Goal: Transaction & Acquisition: Purchase product/service

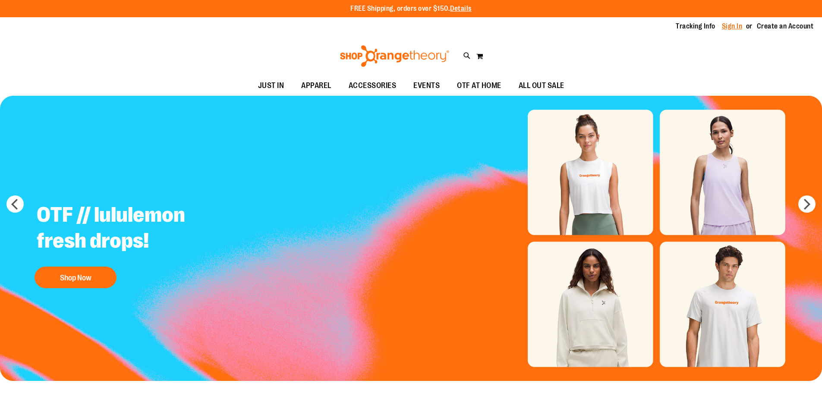
click at [723, 25] on link "Sign In" at bounding box center [732, 26] width 21 height 9
type input "**********"
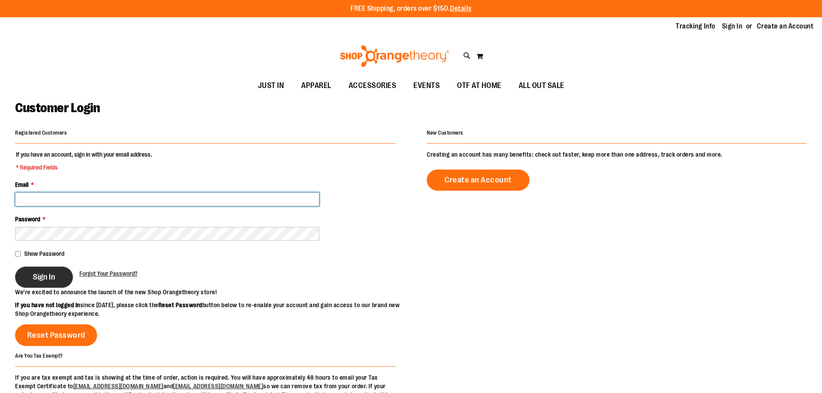
type input "**********"
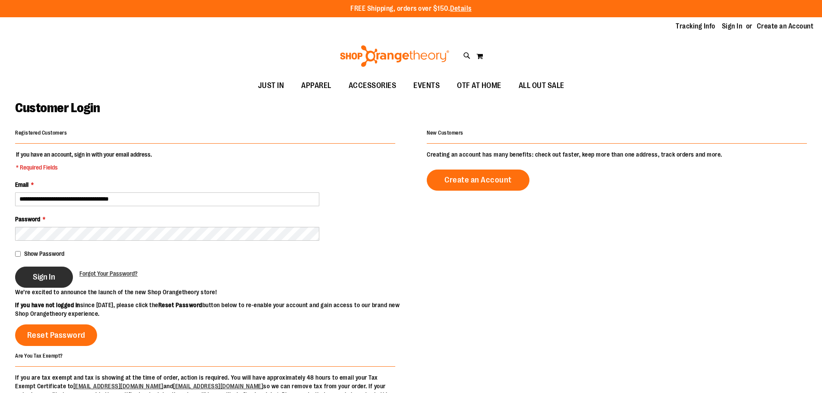
type input "**********"
click at [61, 272] on button "Sign In" at bounding box center [44, 277] width 58 height 21
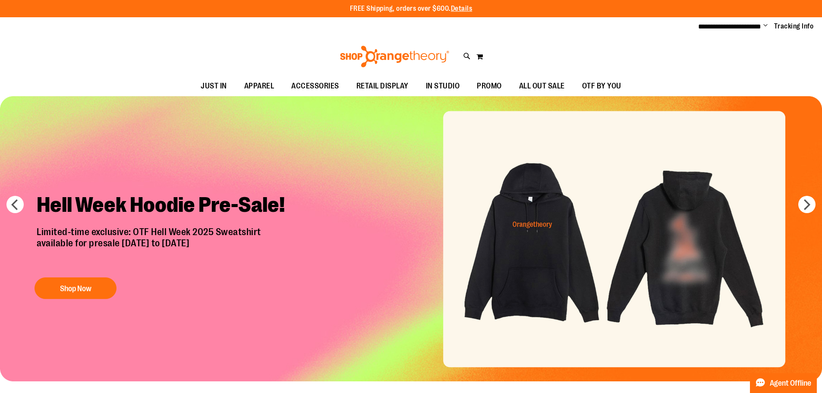
type input "**********"
click at [694, 235] on img "Slide 1 of 7" at bounding box center [411, 238] width 822 height 285
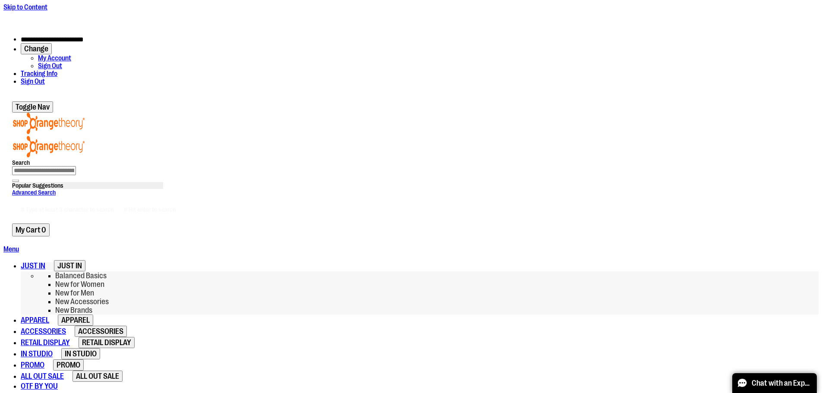
type input "**********"
click at [45, 261] on span "JUST IN" at bounding box center [33, 265] width 25 height 9
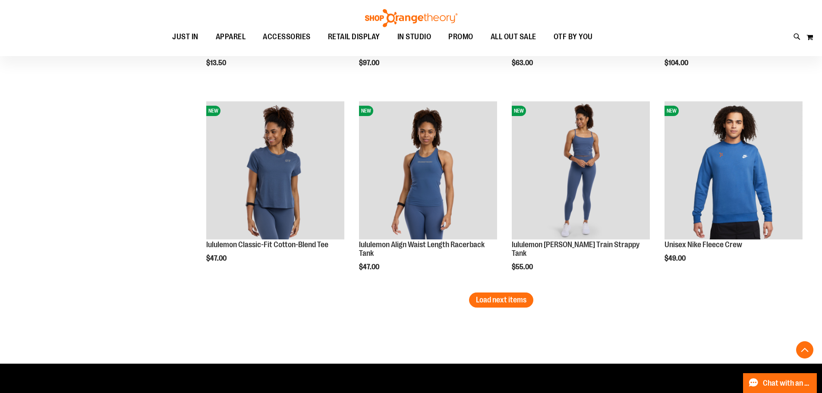
scroll to position [1735, 0]
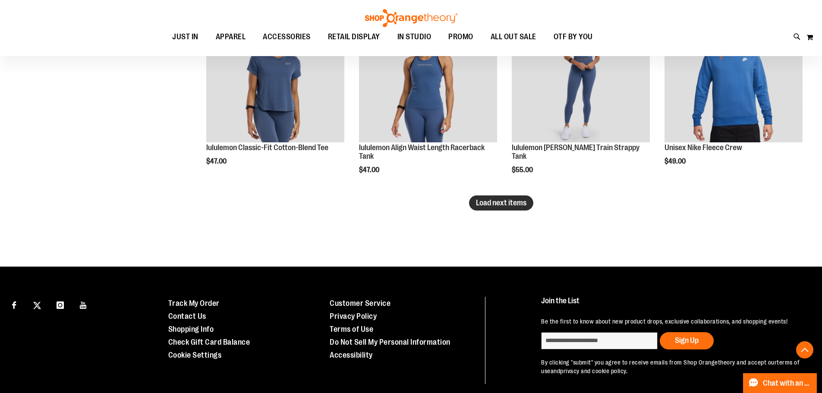
type input "**********"
click at [526, 204] on span "Load next items" at bounding box center [501, 202] width 50 height 9
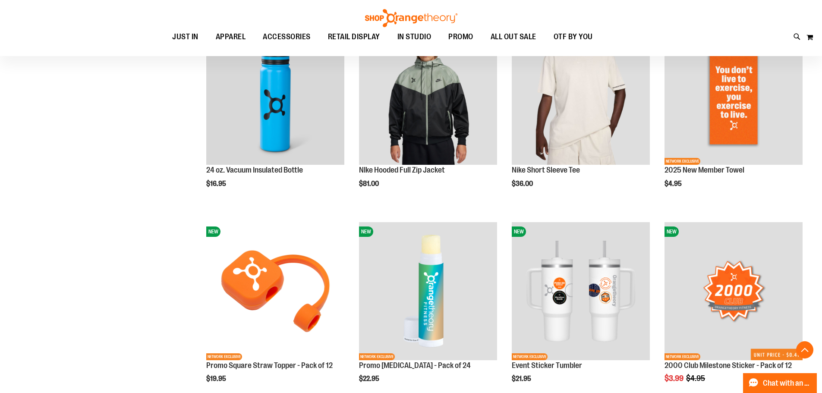
scroll to position [2252, 0]
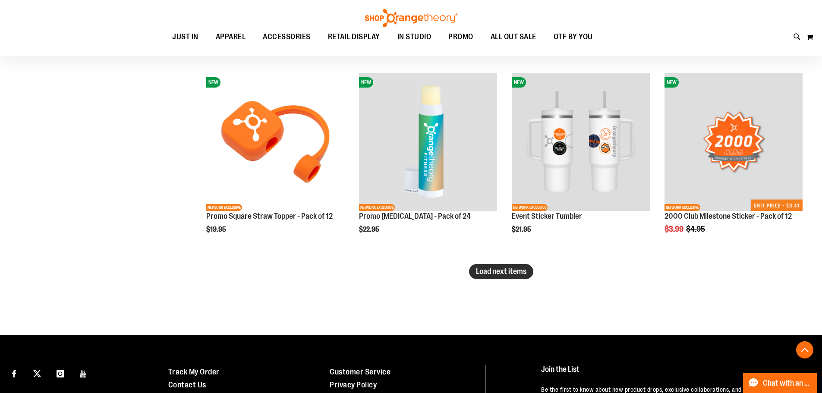
click at [505, 277] on button "Load next items" at bounding box center [501, 271] width 64 height 15
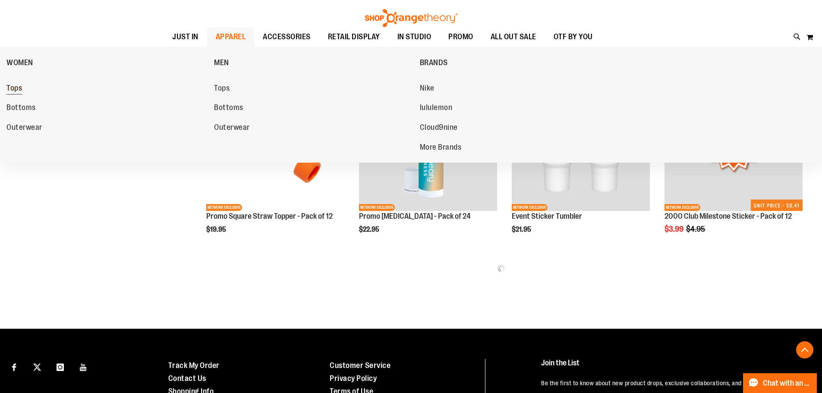
click at [30, 86] on link "Tops" at bounding box center [105, 89] width 199 height 16
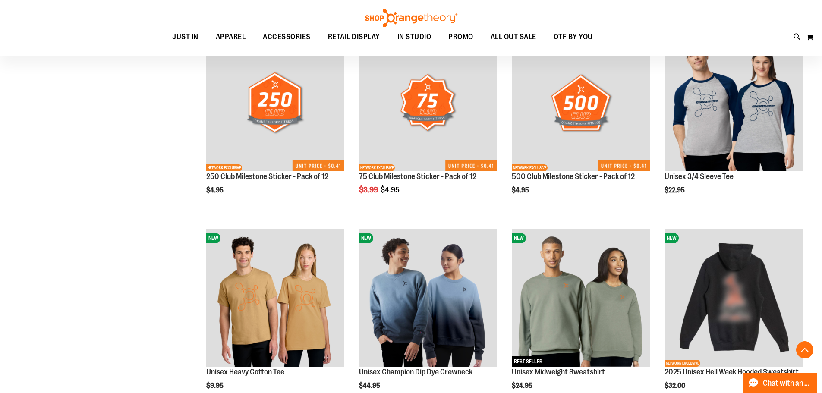
scroll to position [2511, 0]
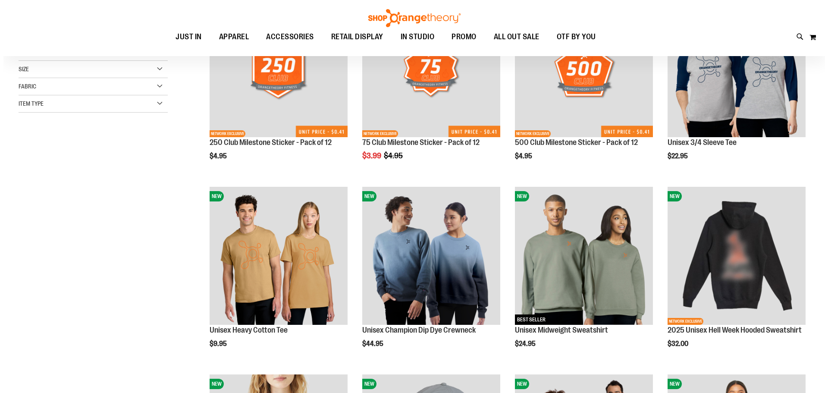
scroll to position [34, 0]
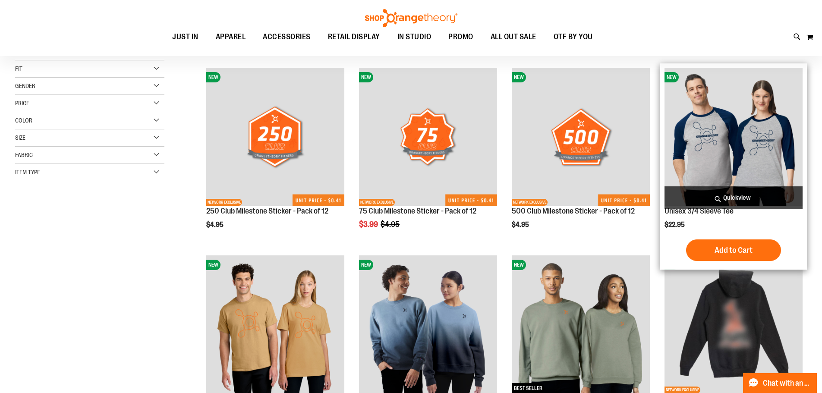
type input "**********"
click at [733, 195] on span "Quickview" at bounding box center [733, 197] width 138 height 23
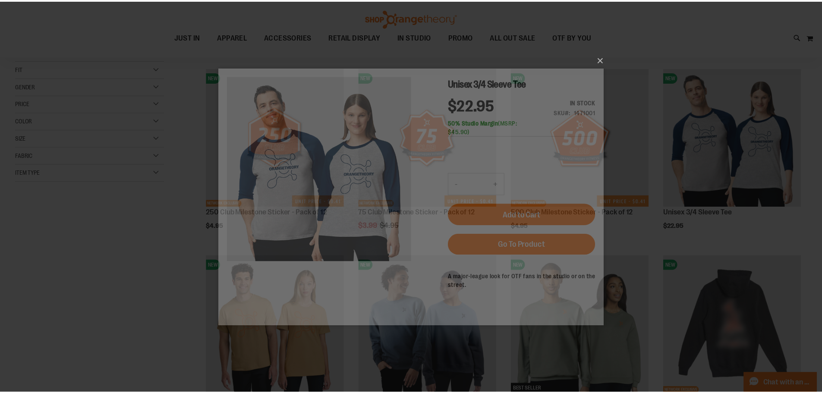
scroll to position [0, 0]
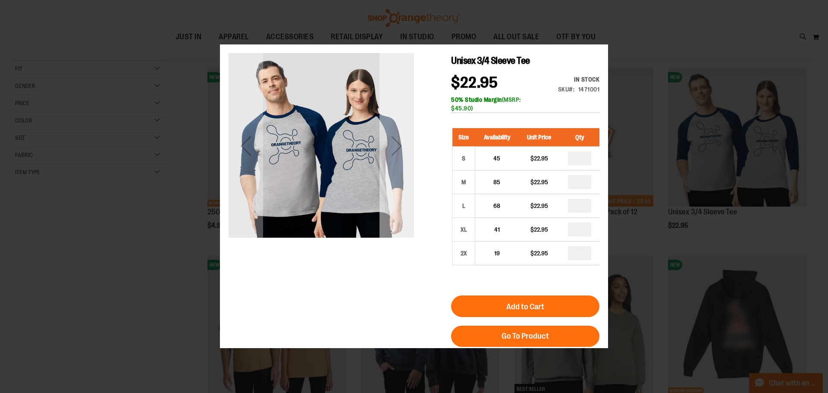
drag, startPoint x: 391, startPoint y: 202, endPoint x: 391, endPoint y: 208, distance: 5.6
click at [391, 208] on div "Next" at bounding box center [397, 146] width 35 height 186
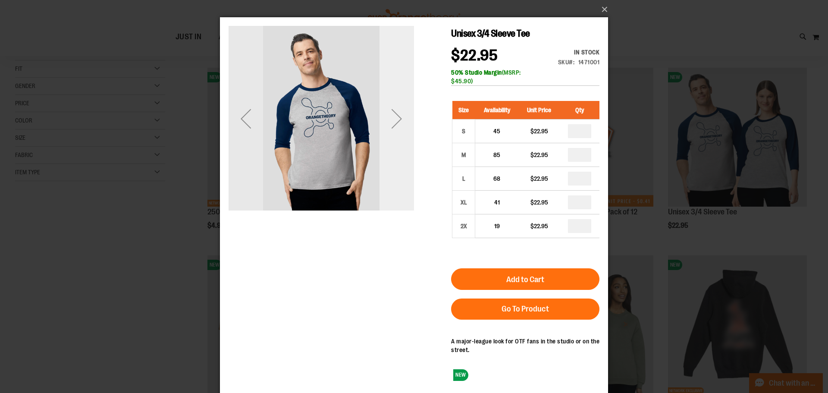
click at [395, 153] on div "Next" at bounding box center [397, 119] width 35 height 186
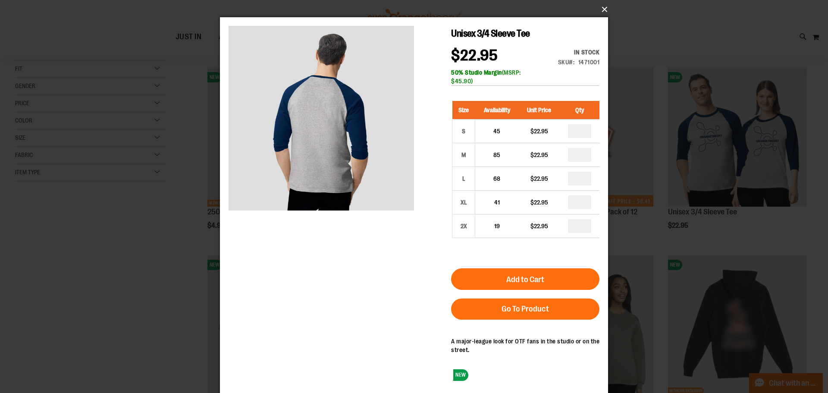
click at [609, 11] on button "×" at bounding box center [417, 9] width 388 height 19
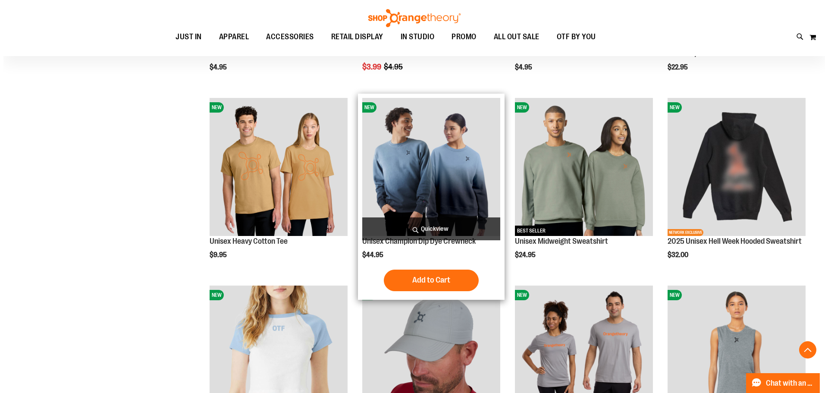
scroll to position [207, 0]
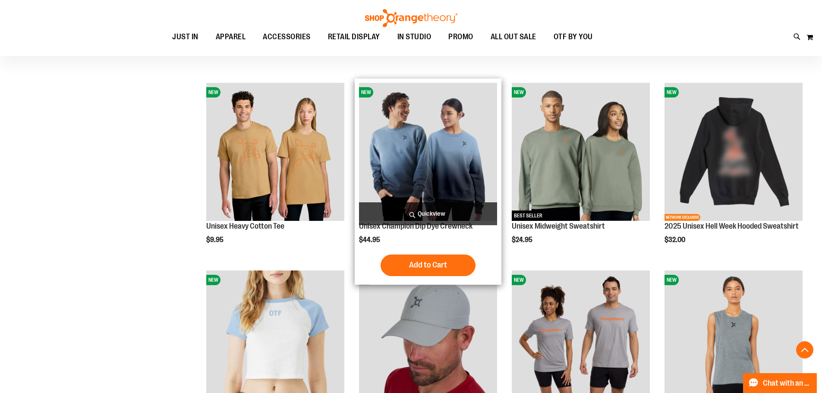
click at [414, 211] on span "Quickview" at bounding box center [428, 213] width 138 height 23
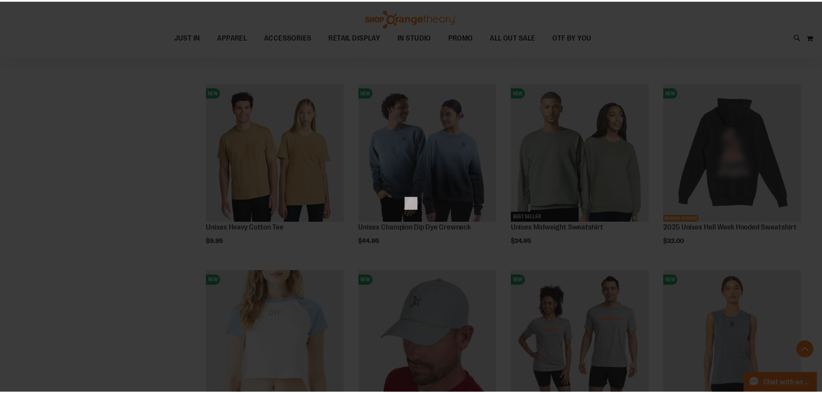
scroll to position [0, 0]
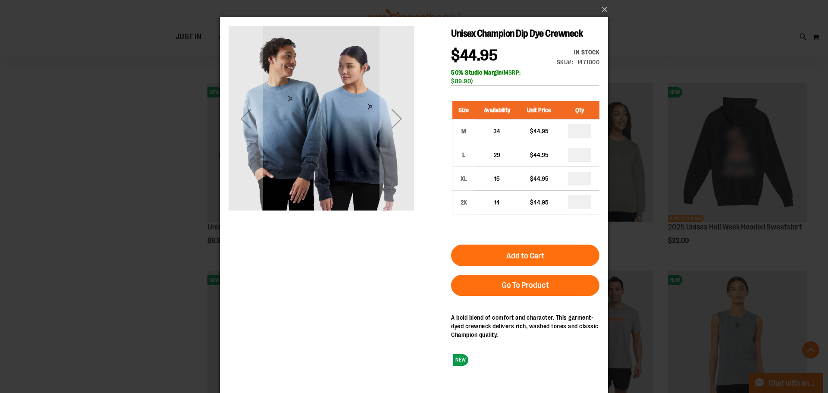
drag, startPoint x: 445, startPoint y: 96, endPoint x: 504, endPoint y: 98, distance: 58.7
click at [504, 98] on div "Unisex Champion Dip Dye Crewneck $44.95 In stock Only %1 left SKU 1471000 50% S…" at bounding box center [414, 90] width 371 height 129
click at [528, 41] on h1 "Unisex Champion Dip Dye Crewneck" at bounding box center [525, 34] width 148 height 16
click at [603, 11] on button "×" at bounding box center [417, 9] width 388 height 19
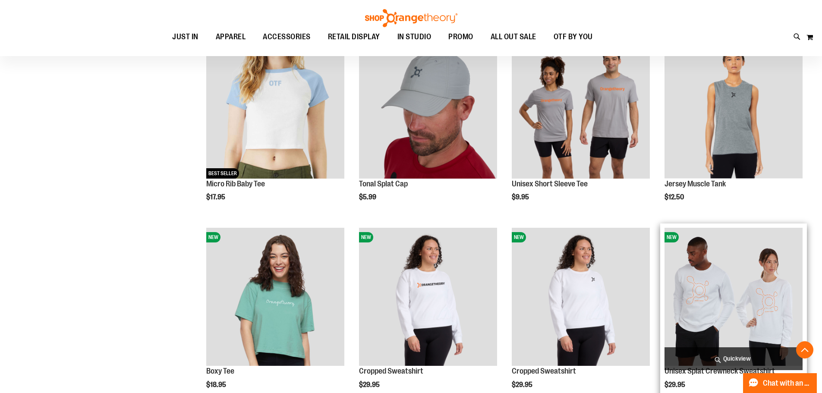
scroll to position [379, 0]
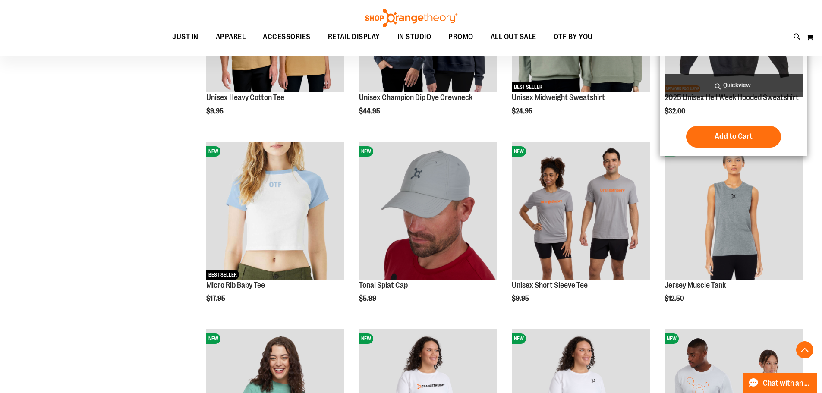
scroll to position [336, 0]
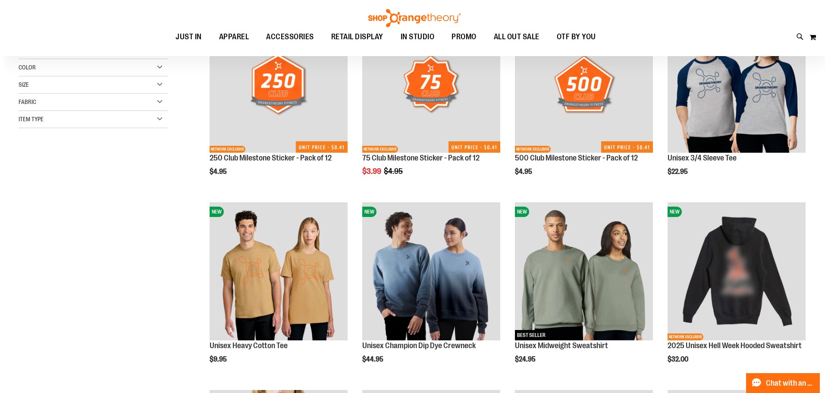
scroll to position [34, 0]
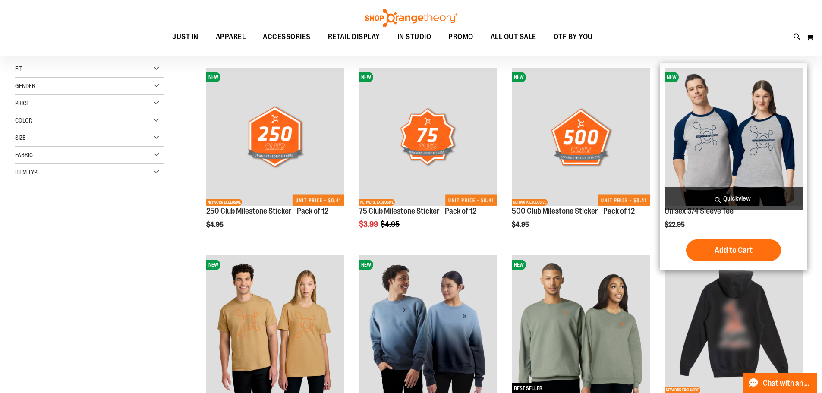
click at [731, 190] on span "Quickview" at bounding box center [733, 198] width 138 height 23
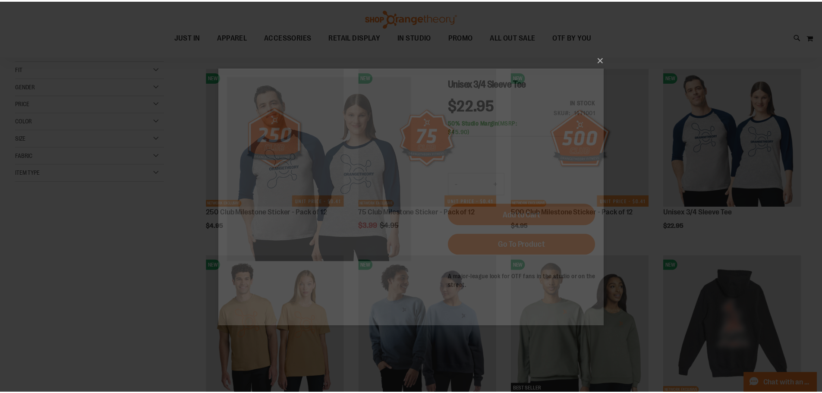
scroll to position [0, 0]
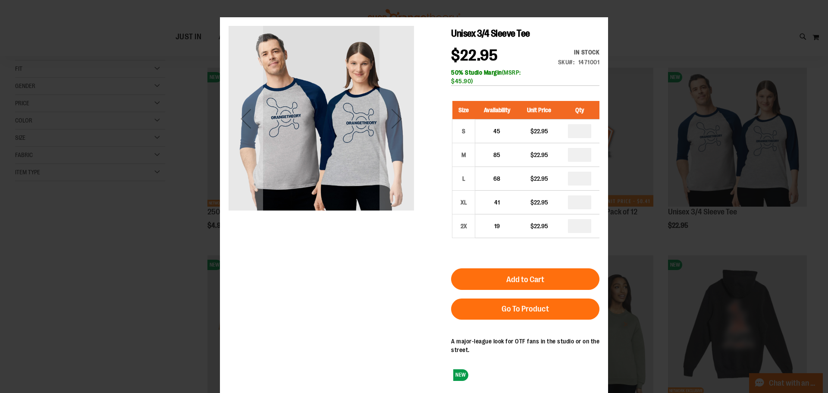
click at [404, 148] on div "Next" at bounding box center [397, 119] width 35 height 186
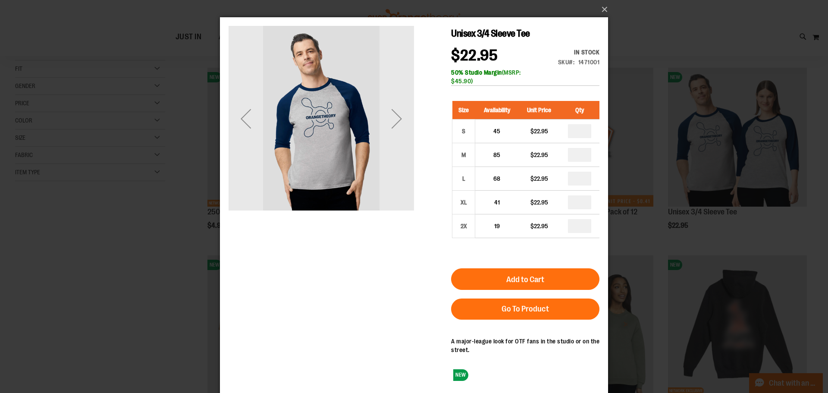
click at [404, 148] on div "Next" at bounding box center [397, 119] width 35 height 186
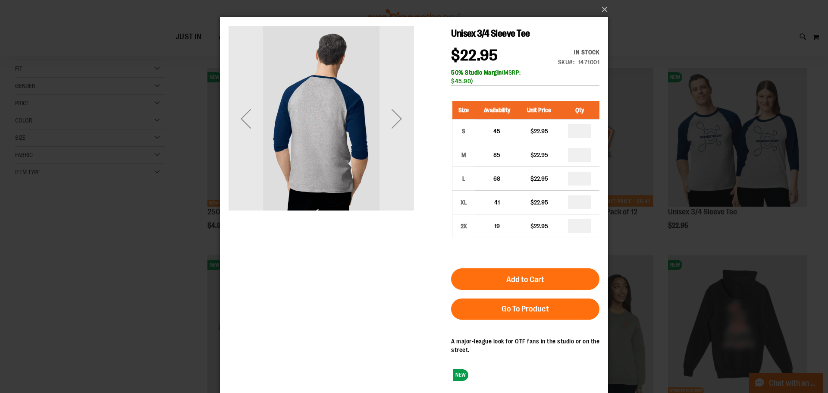
click at [404, 148] on div "Next" at bounding box center [397, 119] width 35 height 186
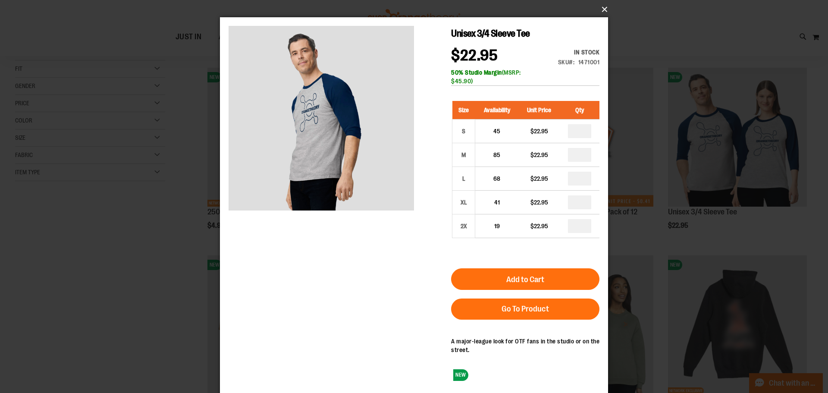
click at [606, 9] on button "×" at bounding box center [417, 9] width 388 height 19
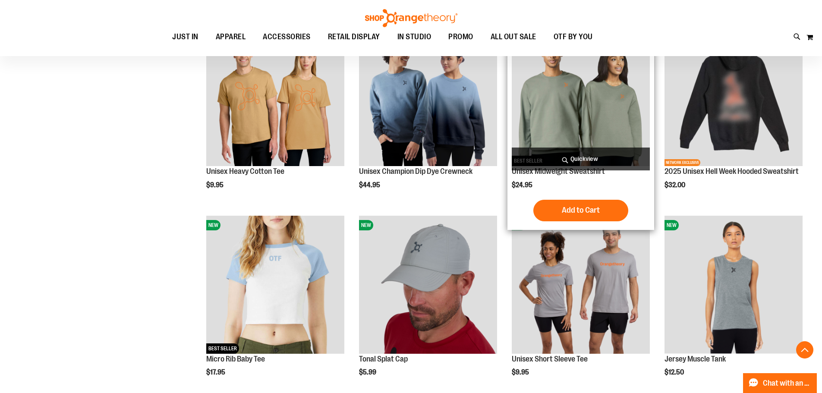
scroll to position [258, 0]
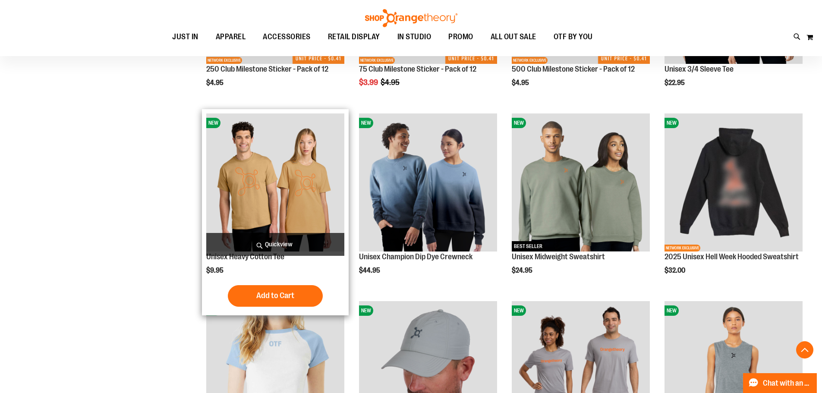
scroll to position [172, 0]
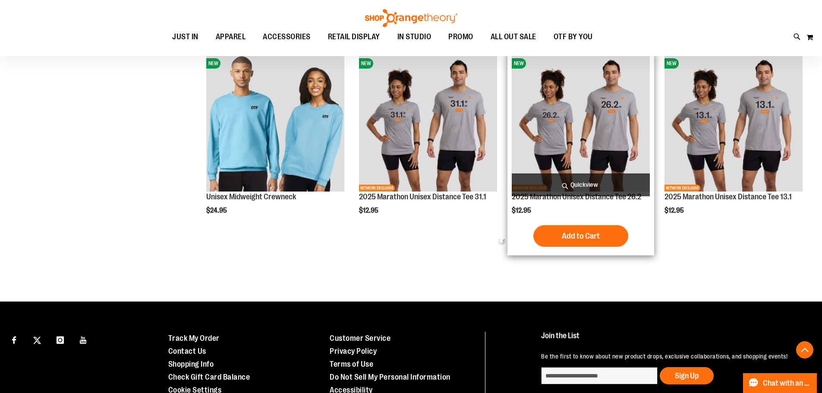
scroll to position [992, 0]
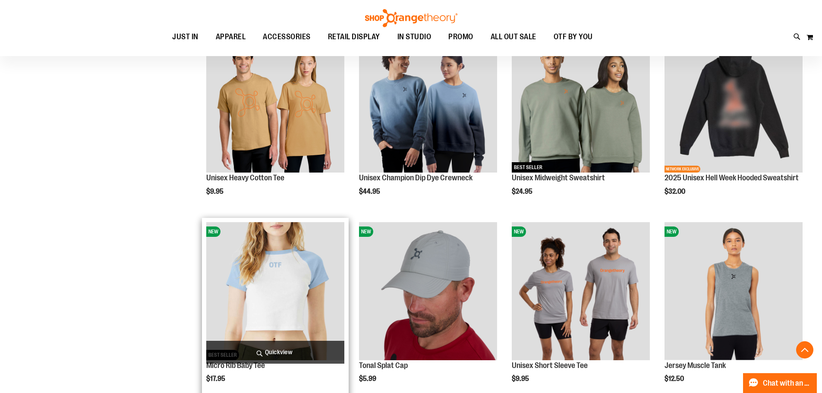
scroll to position [302, 0]
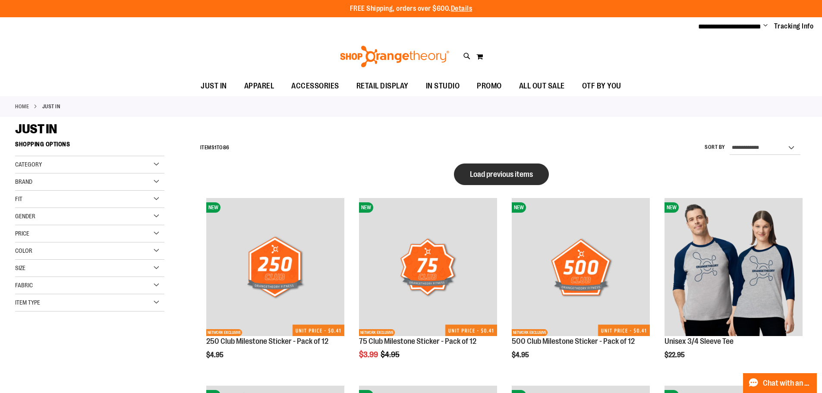
click at [473, 175] on span "Load previous items" at bounding box center [501, 174] width 63 height 9
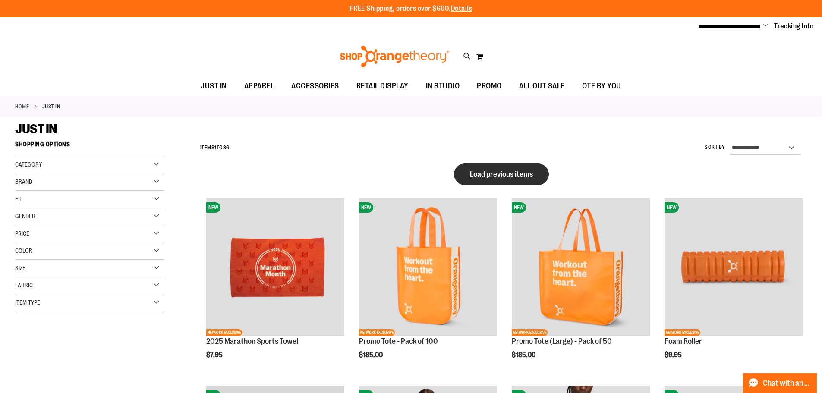
click at [496, 176] on span "Load previous items" at bounding box center [501, 174] width 63 height 9
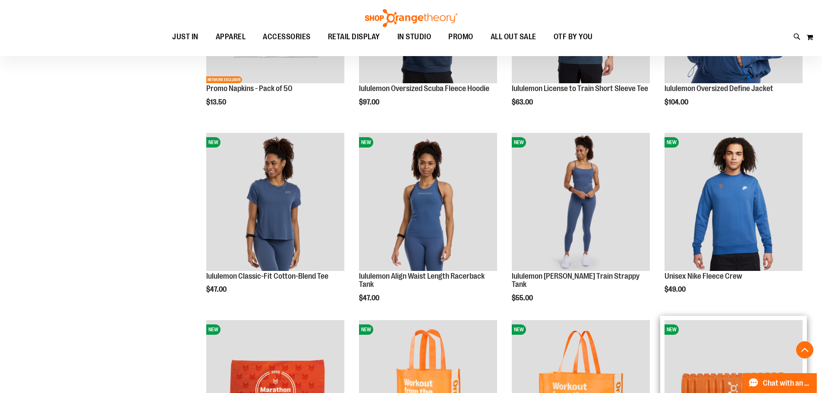
scroll to position [203, 0]
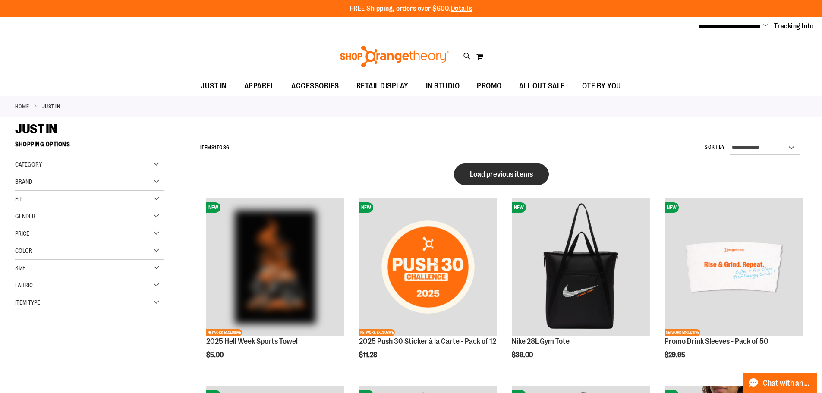
click at [480, 175] on span "Load previous items" at bounding box center [501, 174] width 63 height 9
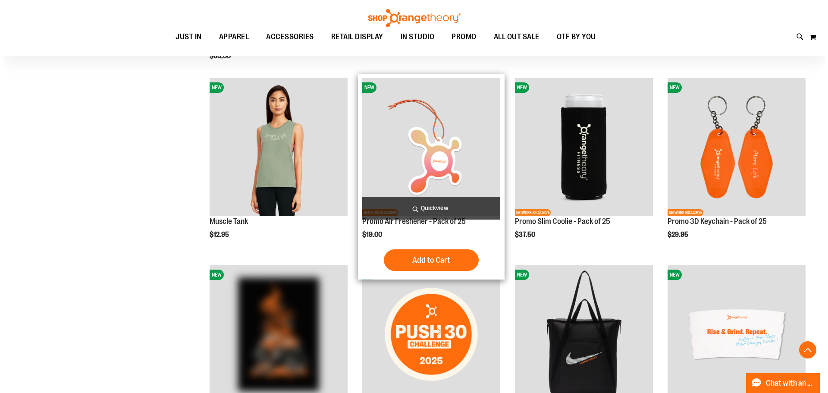
scroll to position [386, 0]
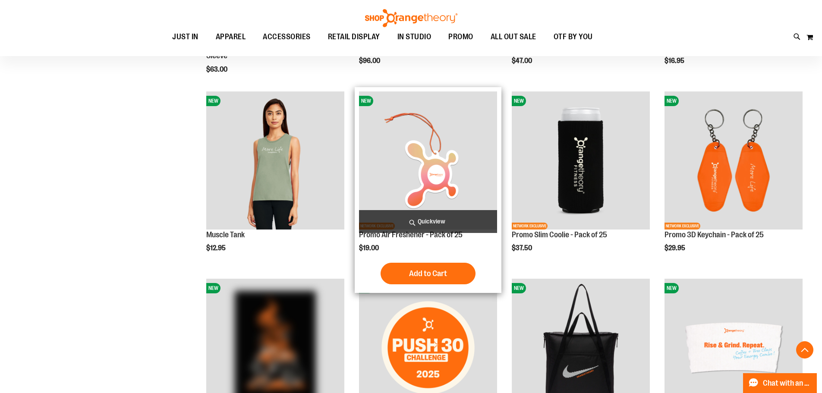
click at [421, 221] on span "Quickview" at bounding box center [428, 221] width 138 height 23
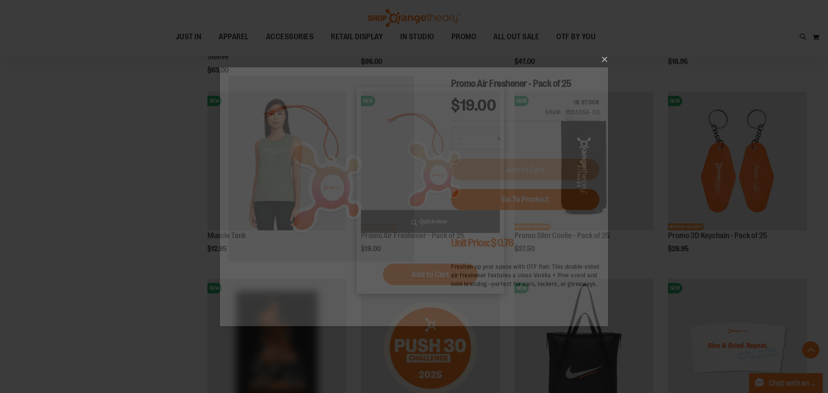
scroll to position [0, 0]
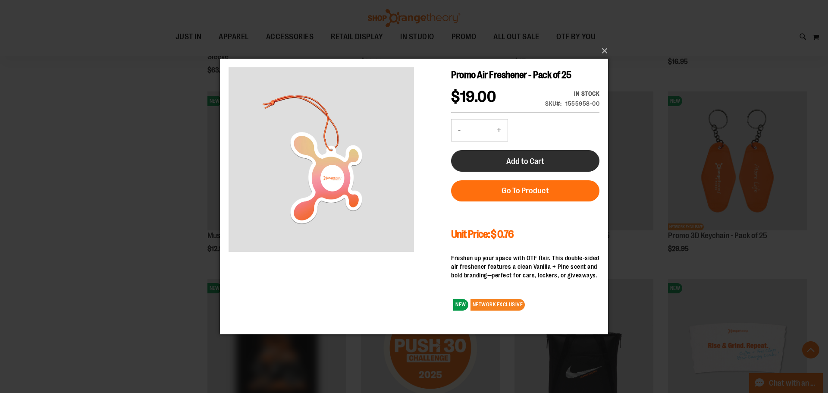
click at [561, 164] on button "Add to Cart" at bounding box center [525, 161] width 148 height 22
click at [536, 154] on button "Add to Cart" at bounding box center [525, 161] width 148 height 22
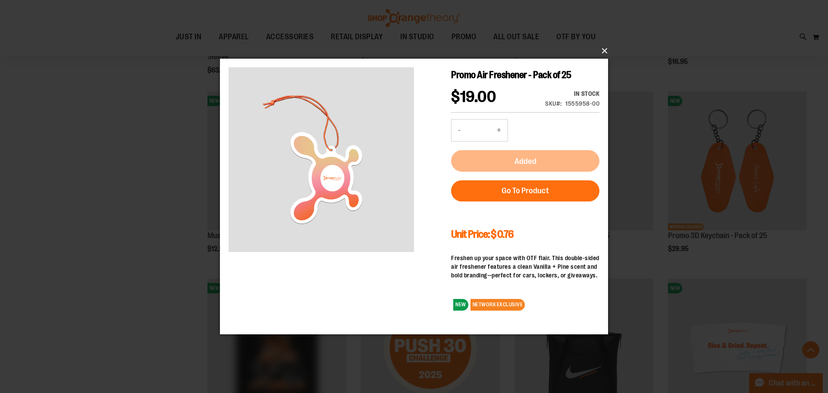
click at [603, 50] on button "×" at bounding box center [417, 50] width 388 height 19
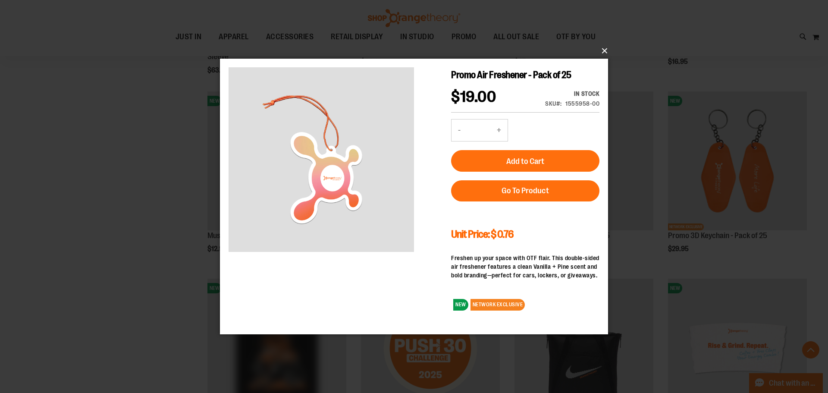
click at [604, 51] on button "×" at bounding box center [417, 50] width 388 height 19
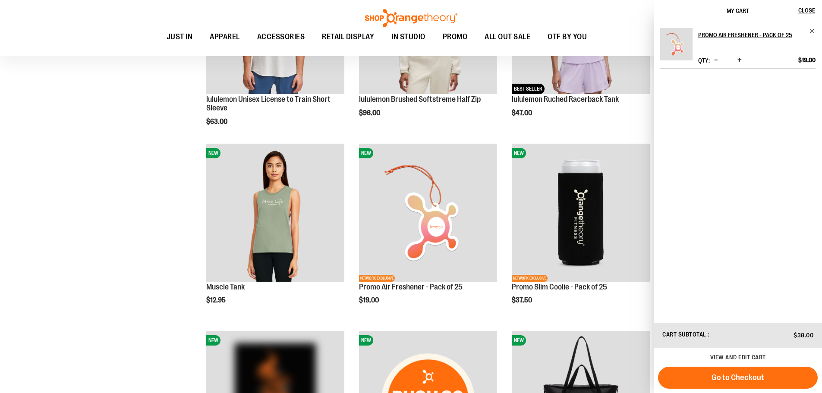
scroll to position [345, 0]
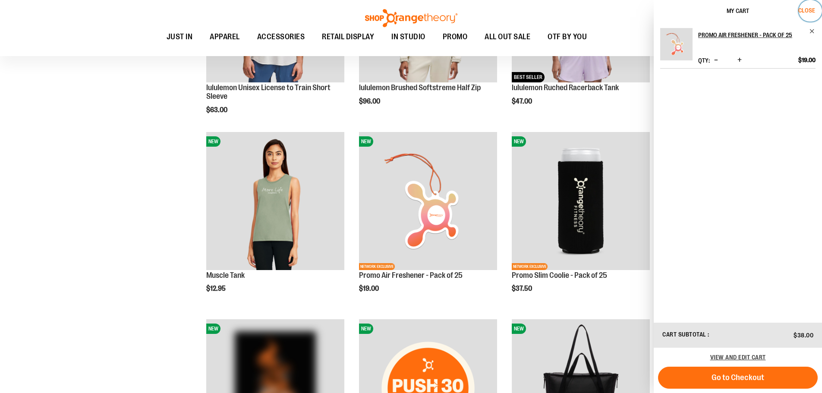
click at [814, 6] on button "Close" at bounding box center [810, 11] width 23 height 22
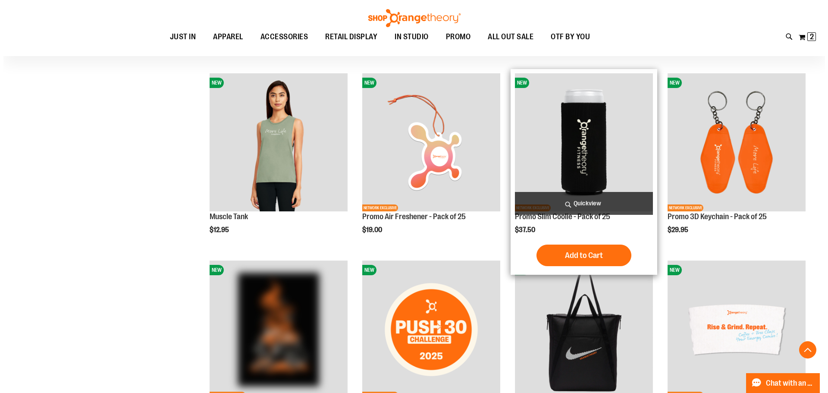
scroll to position [388, 0]
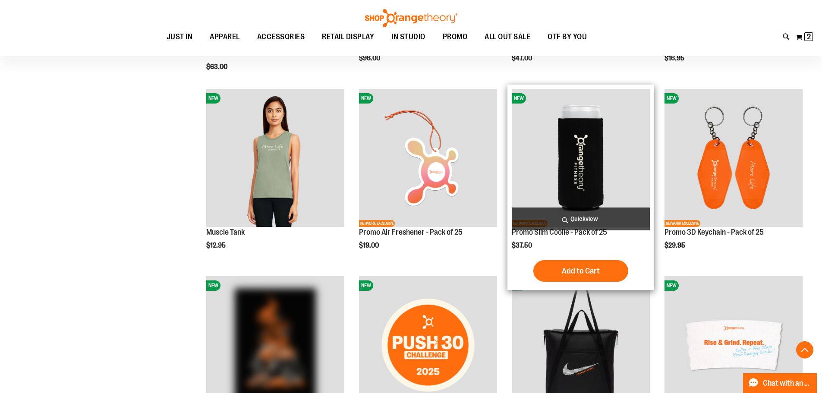
click at [597, 219] on span "Quickview" at bounding box center [581, 219] width 138 height 23
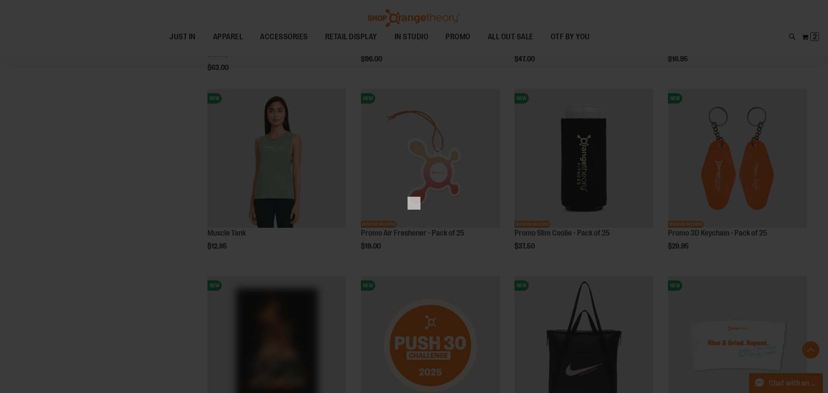
scroll to position [0, 0]
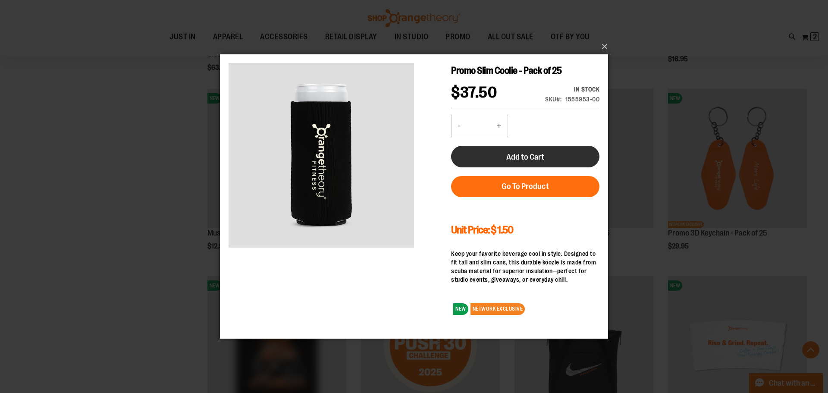
click at [525, 156] on span "Add to Cart" at bounding box center [526, 156] width 38 height 9
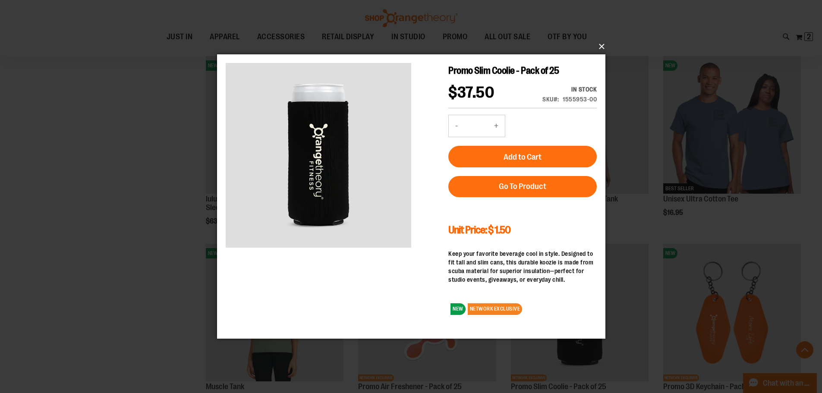
click at [603, 48] on div "Toggle Nav Search Popular Suggestions Advanced Search" at bounding box center [411, 28] width 822 height 56
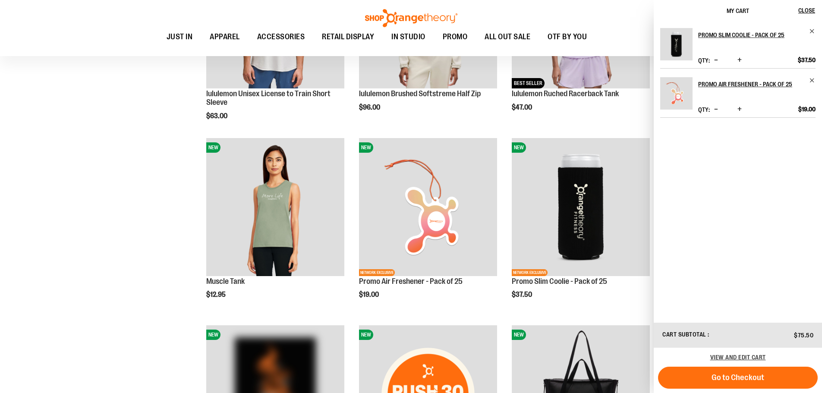
scroll to position [343, 0]
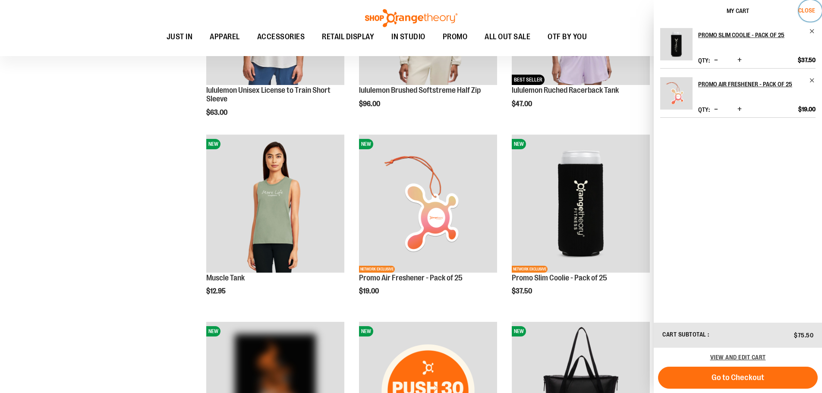
click at [802, 6] on button "Close" at bounding box center [810, 11] width 23 height 22
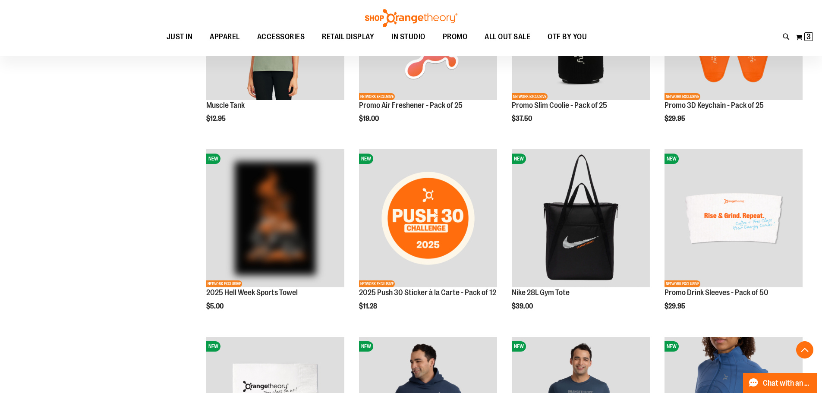
scroll to position [558, 0]
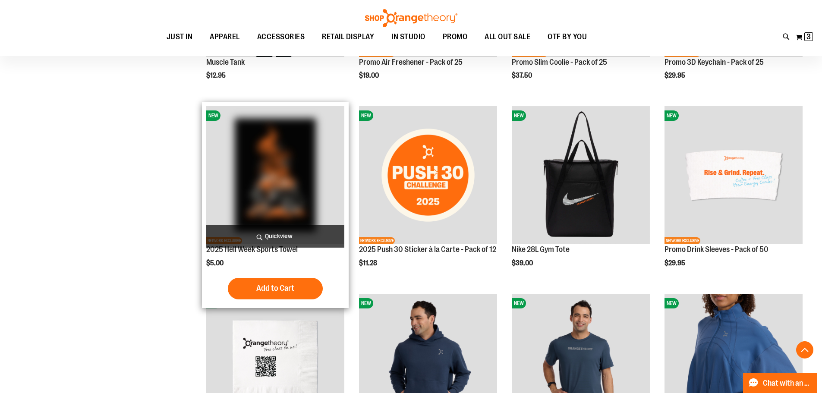
click at [274, 162] on img "product" at bounding box center [275, 175] width 138 height 138
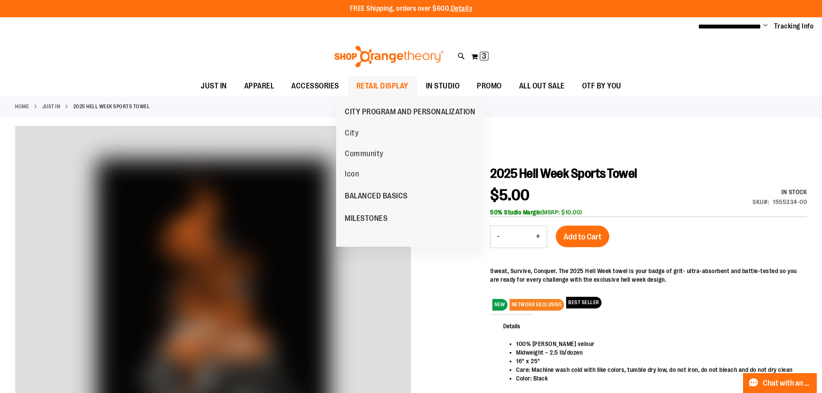
type input "**********"
click at [361, 86] on span "RETAIL DISPLAY" at bounding box center [382, 85] width 52 height 19
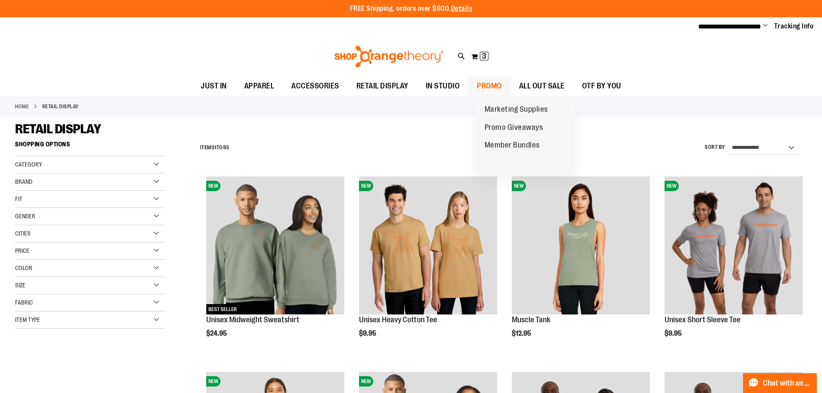
type input "**********"
click at [502, 87] on span "PROMO" at bounding box center [489, 85] width 25 height 19
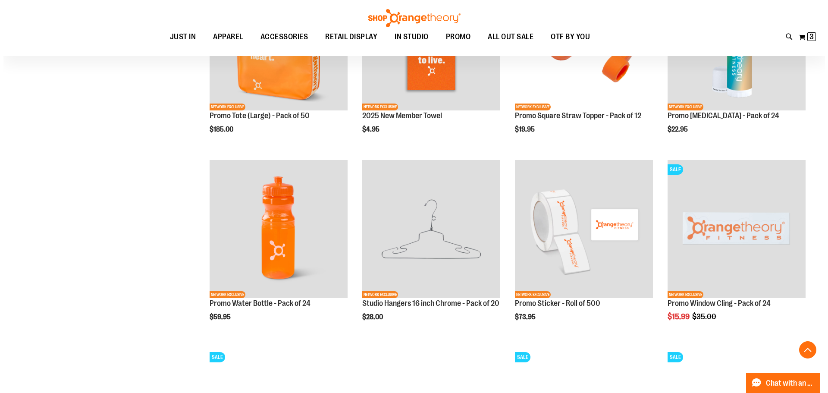
scroll to position [776, 0]
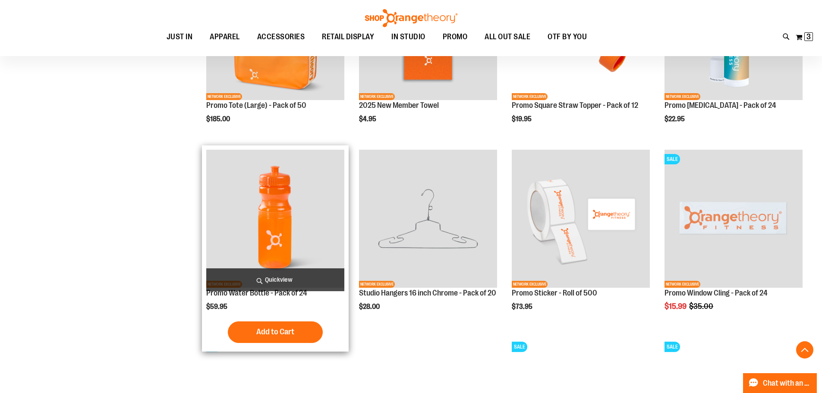
type input "**********"
click at [283, 282] on span "Quickview" at bounding box center [275, 279] width 138 height 23
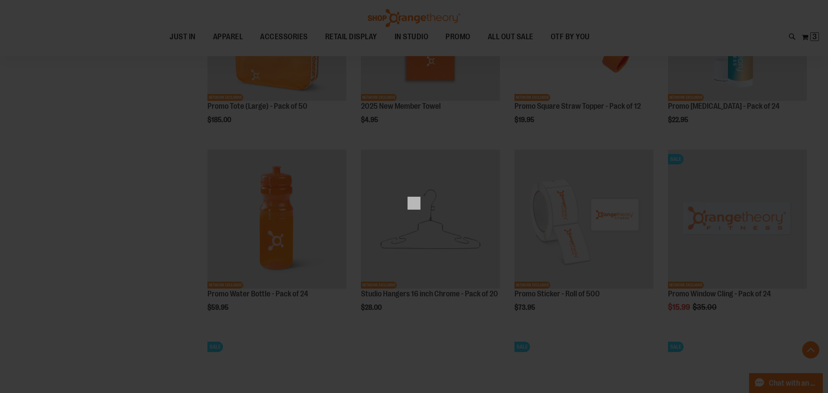
scroll to position [0, 0]
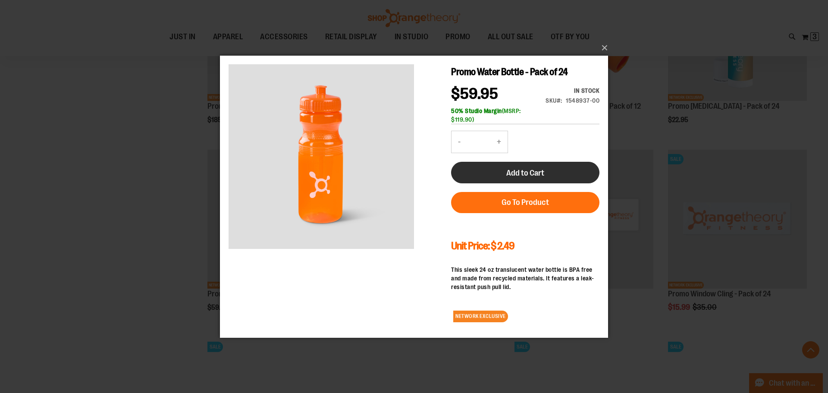
click at [529, 173] on span "Add to Cart" at bounding box center [526, 172] width 38 height 9
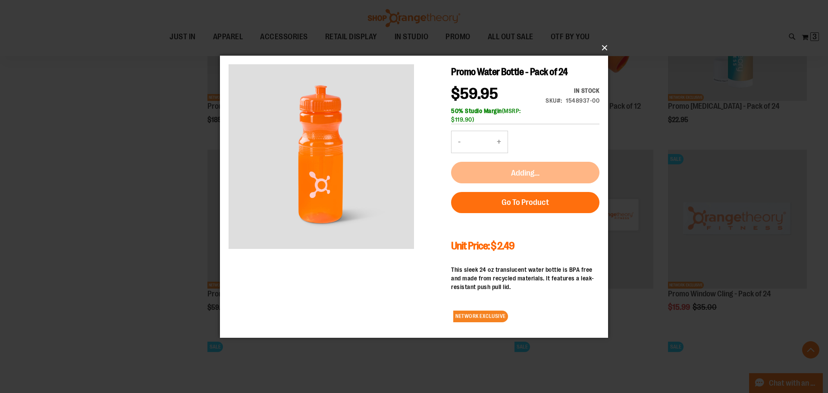
click at [606, 48] on button "×" at bounding box center [417, 47] width 388 height 19
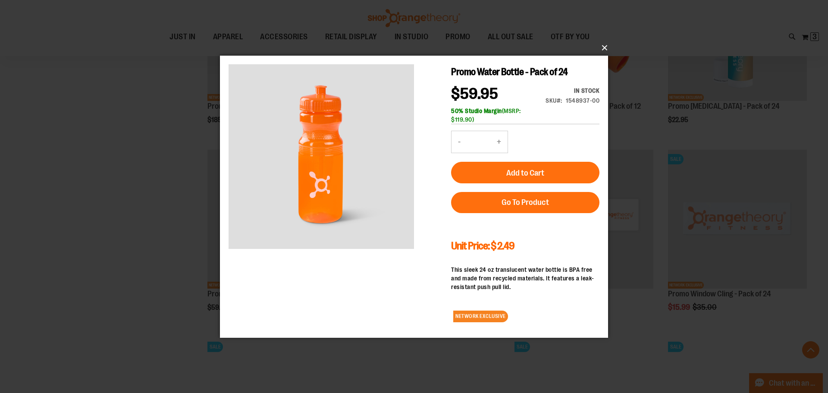
click at [603, 48] on button "×" at bounding box center [417, 47] width 388 height 19
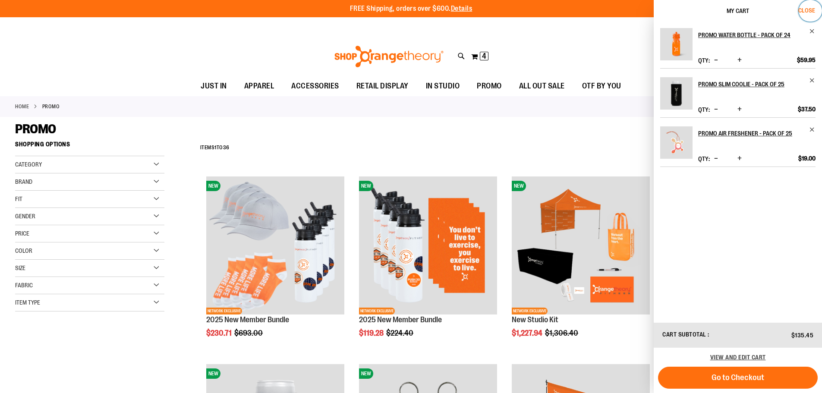
click at [806, 11] on span "Close" at bounding box center [806, 10] width 17 height 7
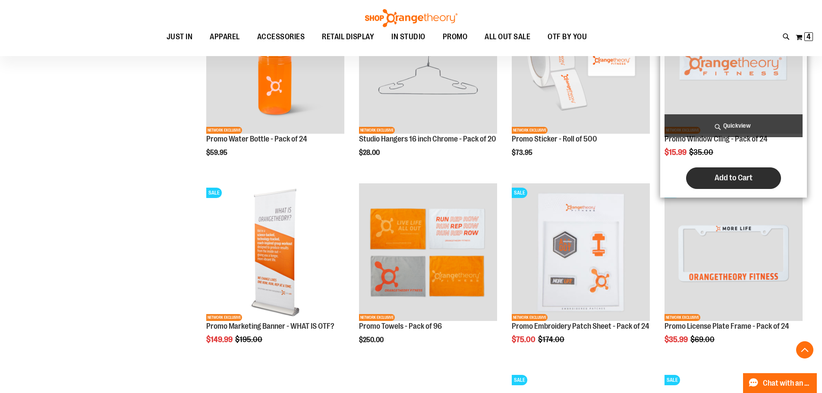
scroll to position [949, 0]
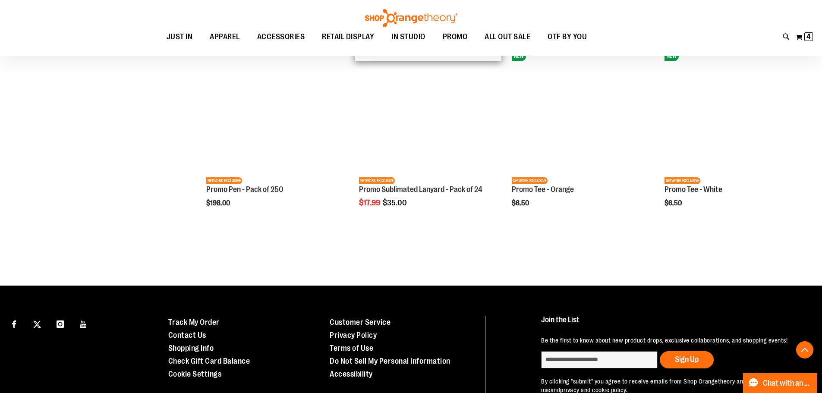
scroll to position [1639, 0]
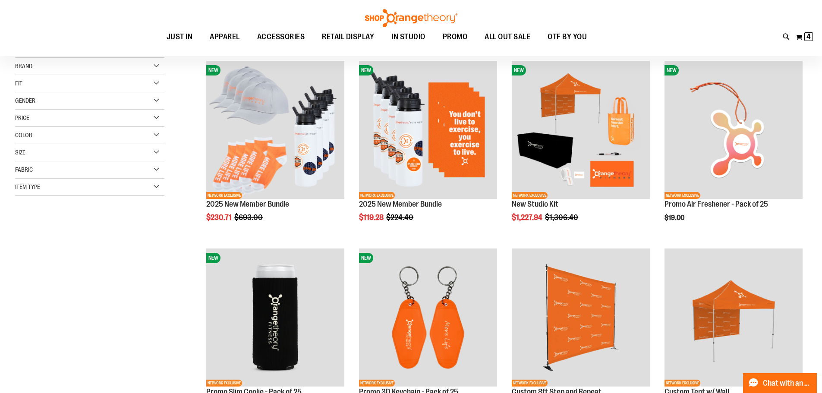
scroll to position [52, 0]
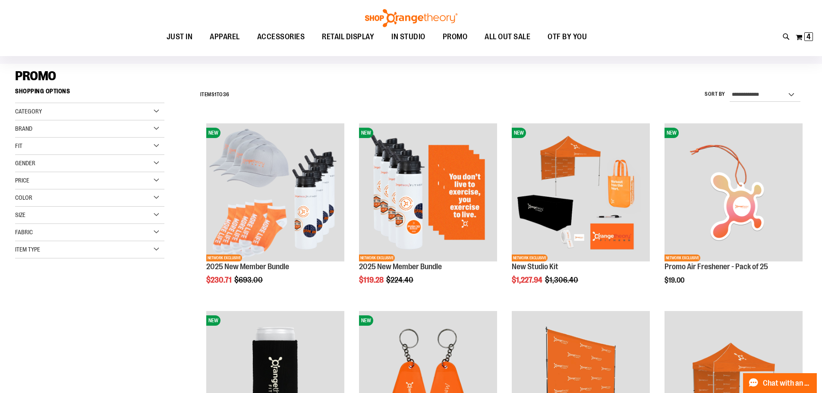
click at [812, 47] on div "Toggle Nav Search Popular Suggestions Advanced Search" at bounding box center [411, 28] width 822 height 56
click at [804, 38] on span "4 4 items" at bounding box center [808, 36] width 9 height 9
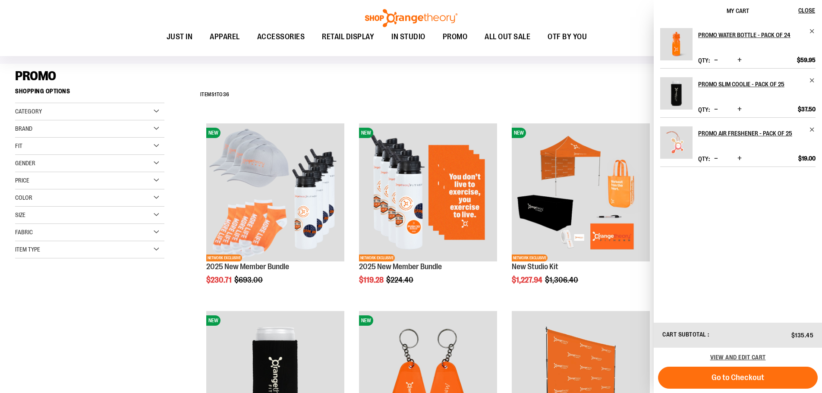
click at [454, 79] on div "PROMO" at bounding box center [411, 76] width 792 height 16
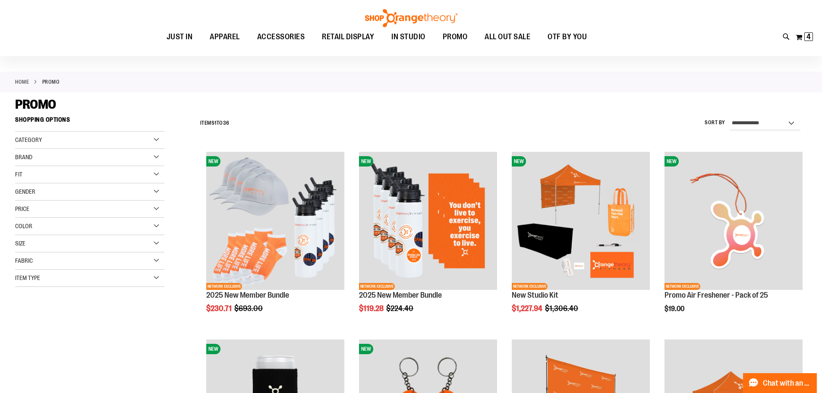
scroll to position [9, 0]
